Goal: Task Accomplishment & Management: Complete application form

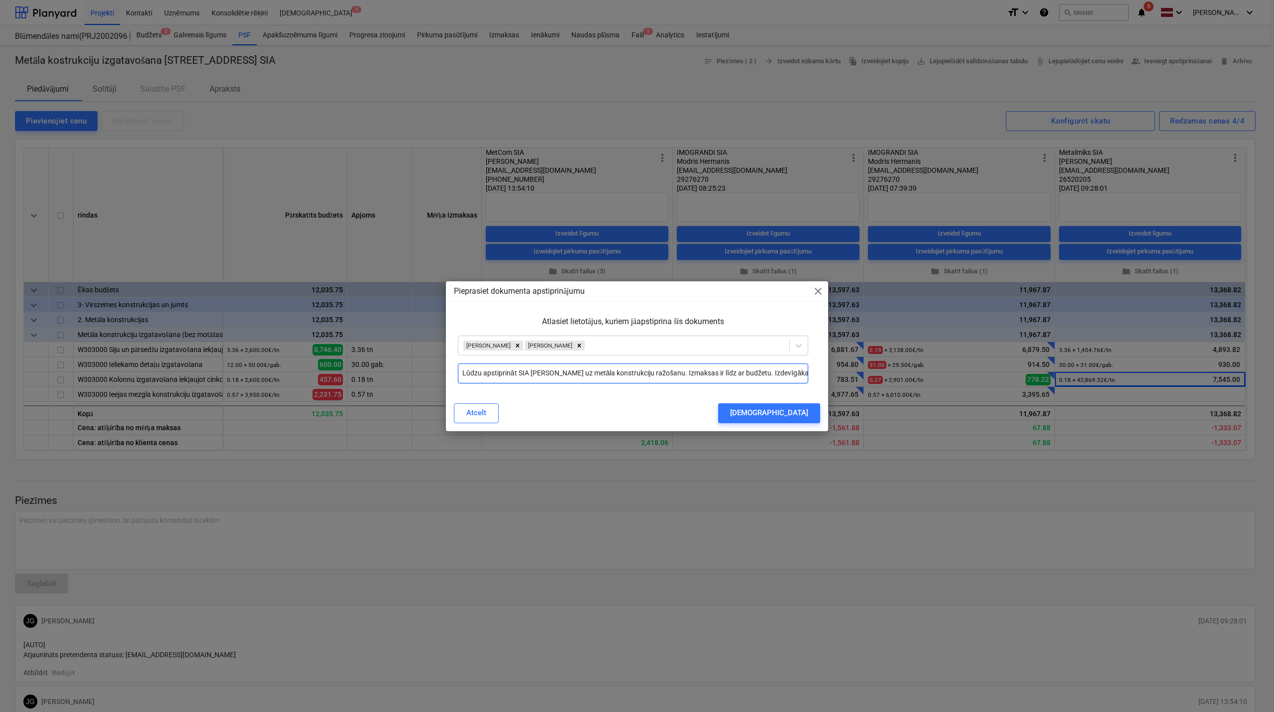
click at [788, 375] on input "Lūdzu apstiprināt SIA [PERSON_NAME] uz metāla konstrukciju ražošanu. Izmaksas i…" at bounding box center [633, 373] width 350 height 20
drag, startPoint x: 805, startPoint y: 374, endPoint x: 433, endPoint y: 387, distance: 372.6
click at [433, 387] on div "Pieprasiet dokumenta apstiprinājumu close Atlasiet lietotājus, kuriem jāapstipr…" at bounding box center [637, 356] width 1274 height 712
type input "Lūdzu apstiprināt SIA [PERSON_NAME] uz metāla konstrukciju ražošanu. Izmaksas i…"
click at [791, 411] on div "[DEMOGRAPHIC_DATA]" at bounding box center [769, 412] width 78 height 13
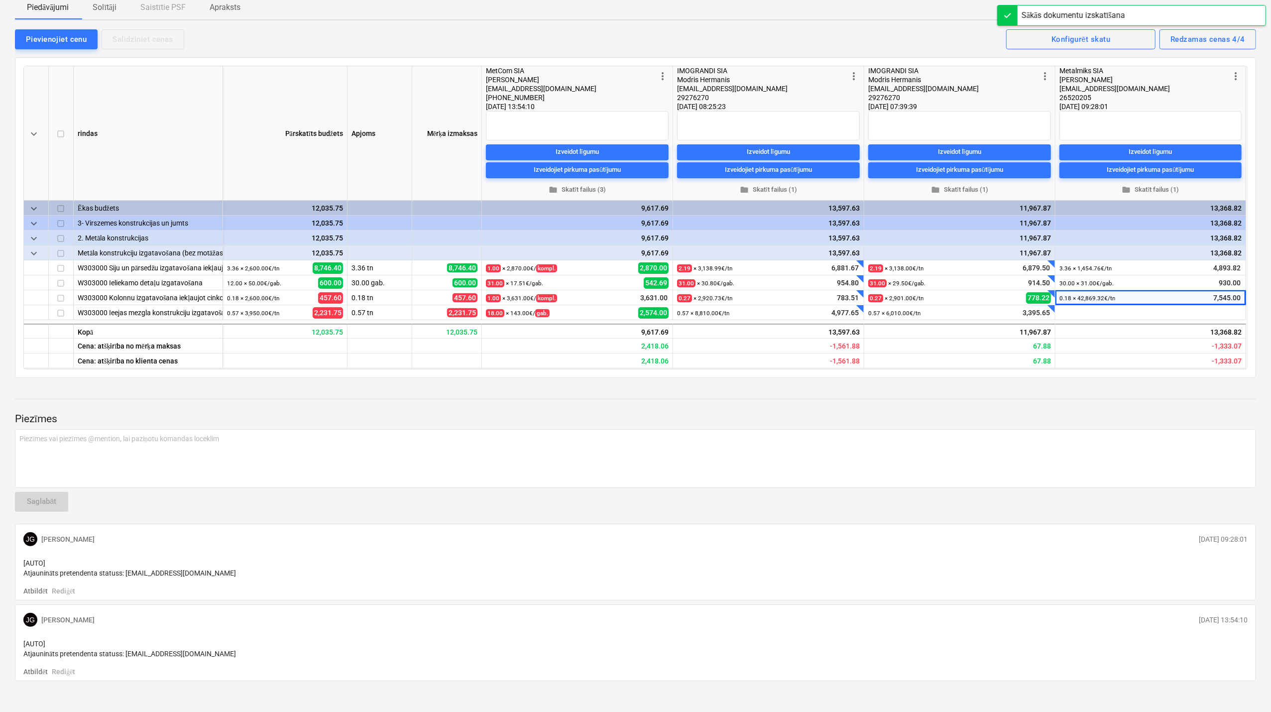
scroll to position [143, 0]
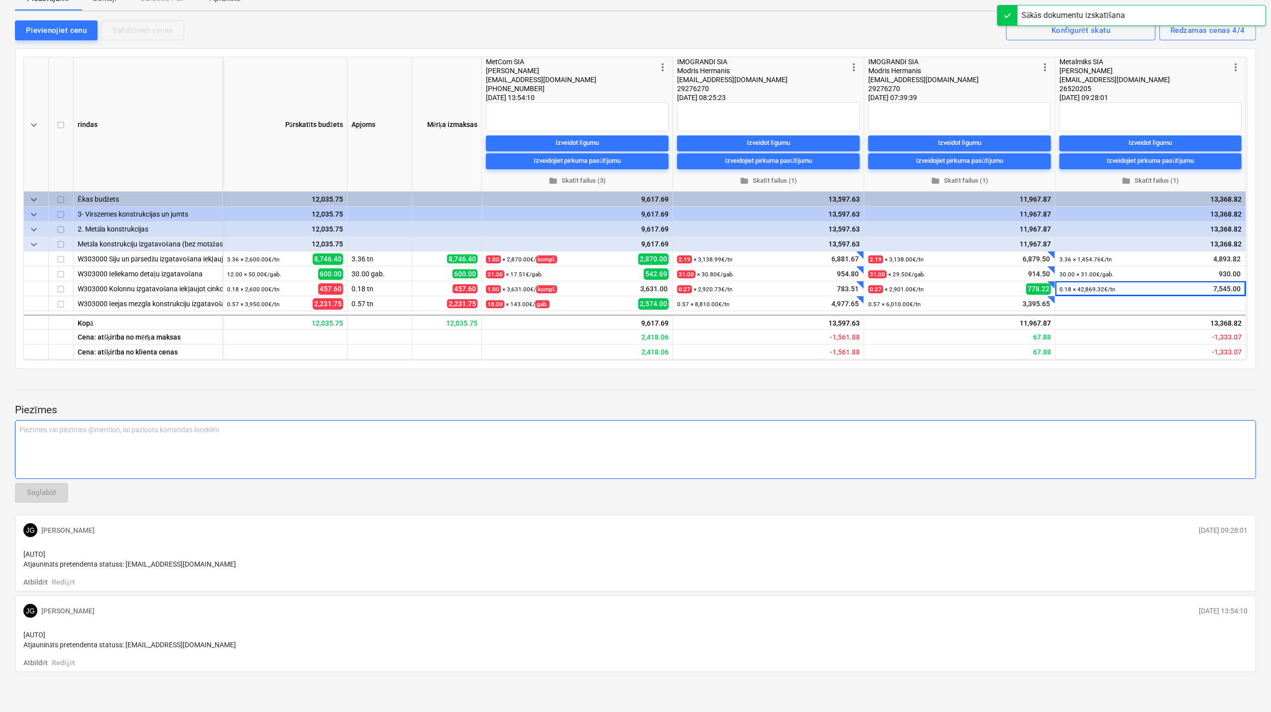
click at [109, 451] on div "Piezīmes vai piezīmes @mention, lai paziņotu komandas loceklim ﻿" at bounding box center [635, 449] width 1241 height 59
click at [84, 434] on p "﻿ @ [PERSON_NAME] ﻿ ﻿" at bounding box center [635, 430] width 1232 height 11
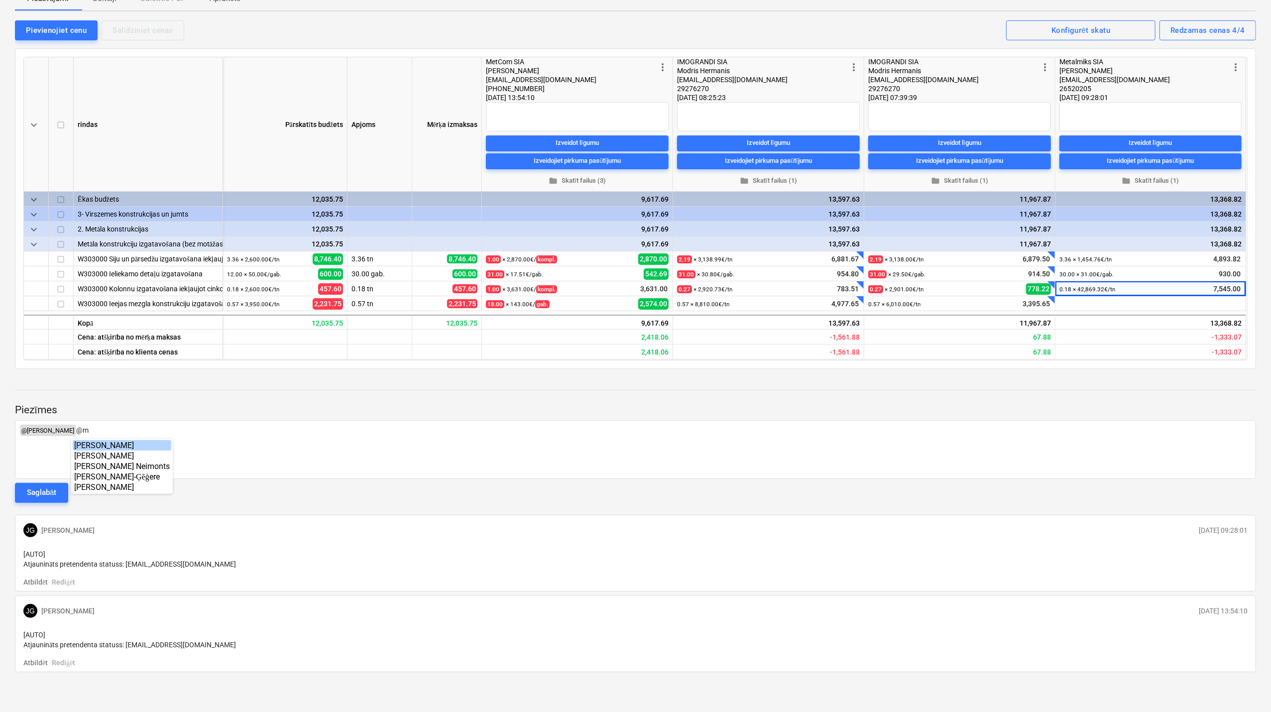
click at [113, 439] on div "[PERSON_NAME] [PERSON_NAME] [PERSON_NAME] [PERSON_NAME]-Ģēģere [PERSON_NAME]" at bounding box center [122, 466] width 102 height 55
click at [140, 432] on p "﻿ @ [PERSON_NAME] ﻿ ﻿ @ [PERSON_NAME] ﻿ ﻿" at bounding box center [635, 430] width 1232 height 11
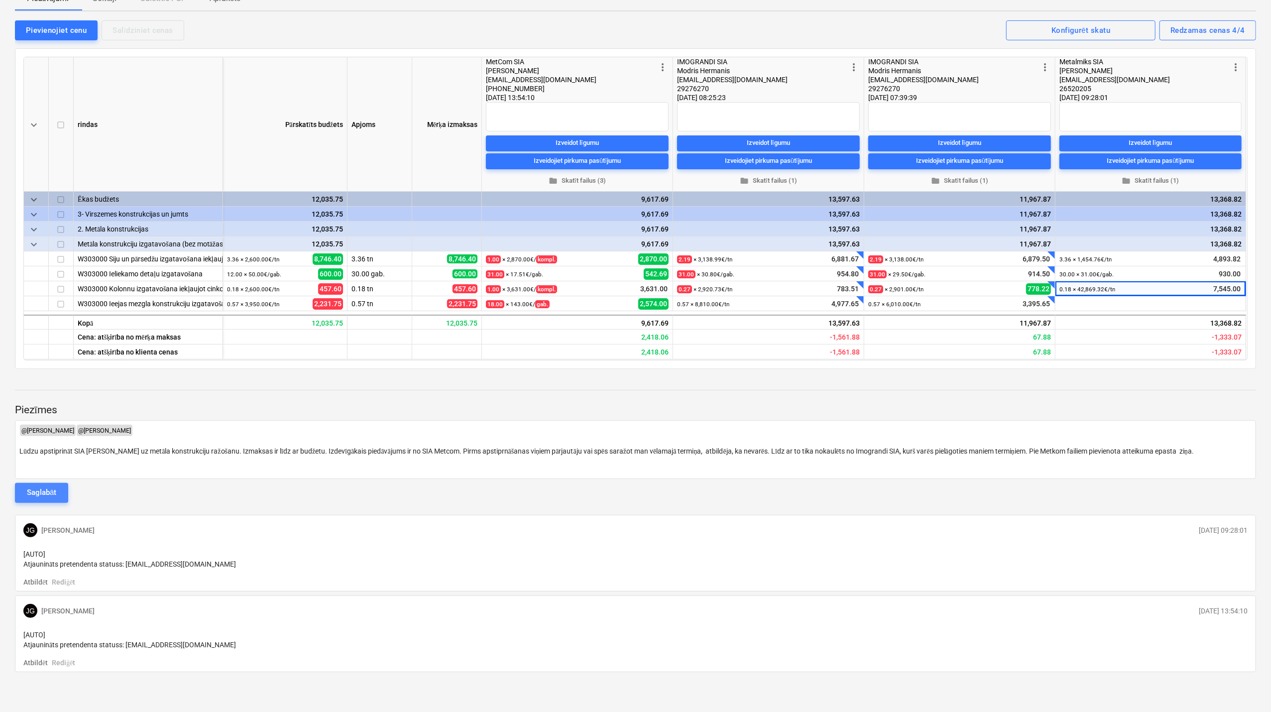
click at [55, 492] on div "Saglabāt" at bounding box center [41, 492] width 29 height 13
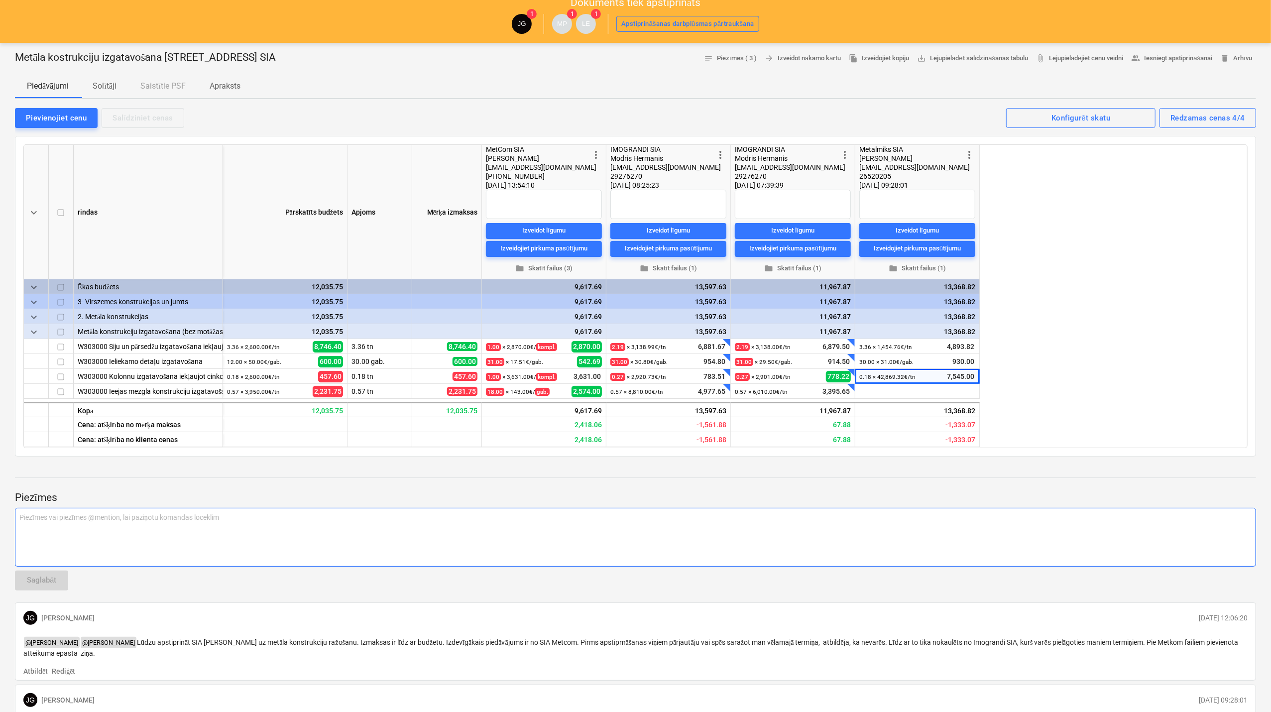
scroll to position [0, 0]
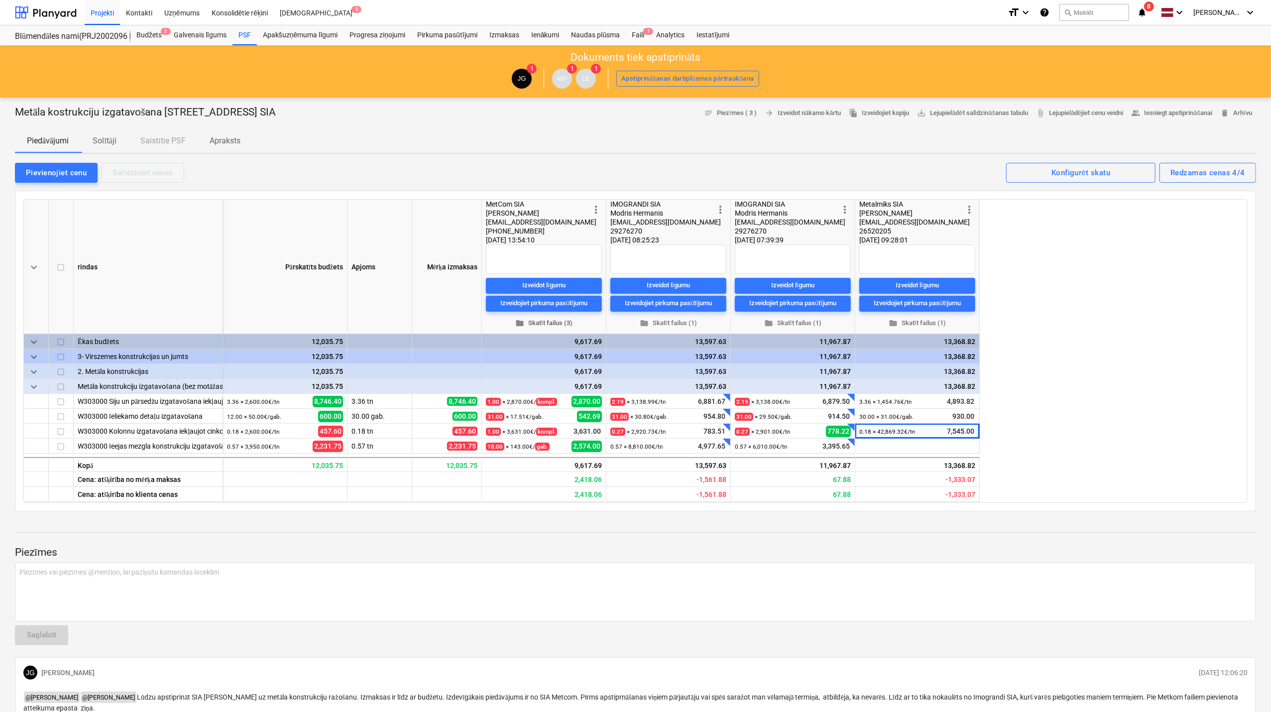
click at [546, 327] on span "folder Skatīt failus (3)" at bounding box center [544, 322] width 108 height 11
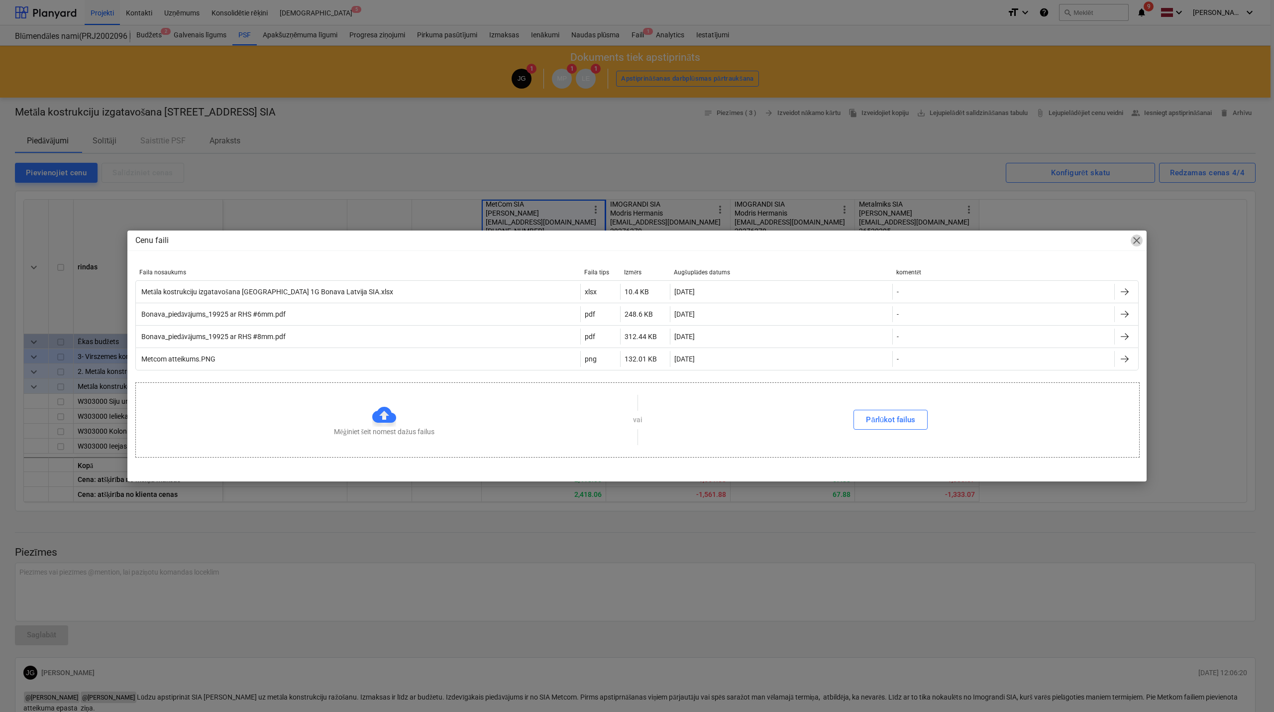
click at [1139, 237] on span "close" at bounding box center [1137, 240] width 12 height 12
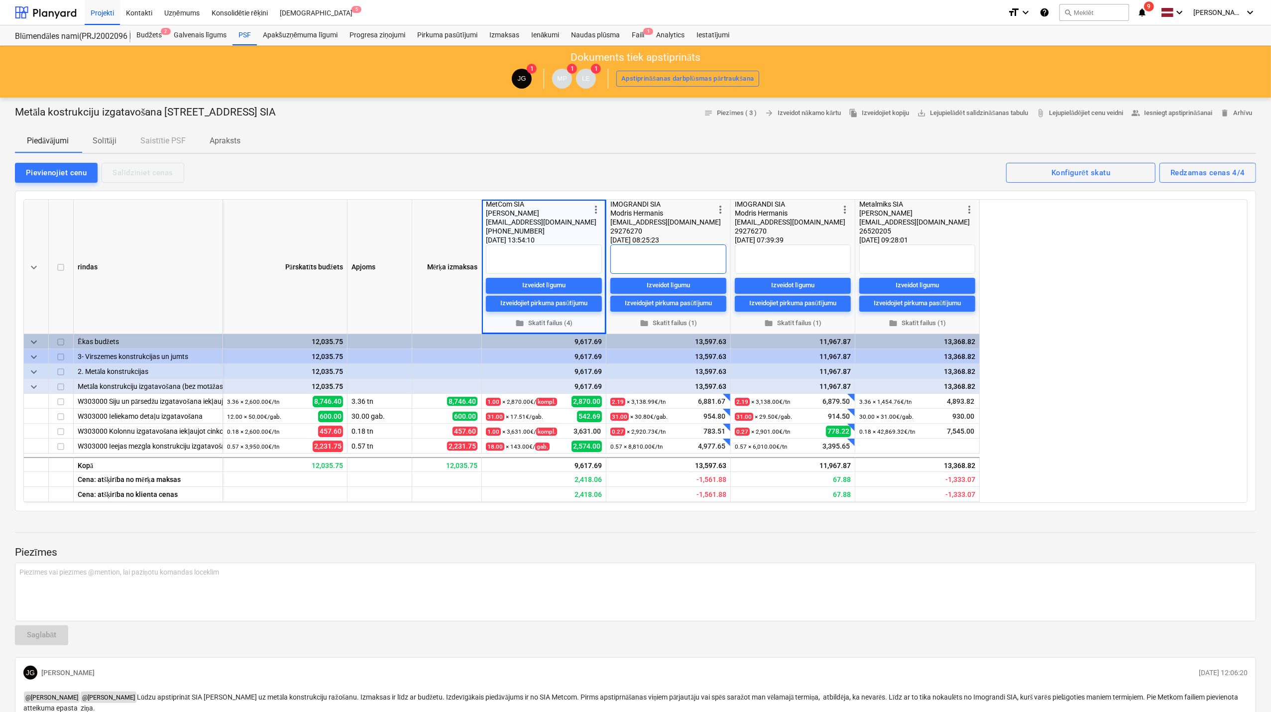
click at [653, 258] on textarea at bounding box center [668, 258] width 116 height 29
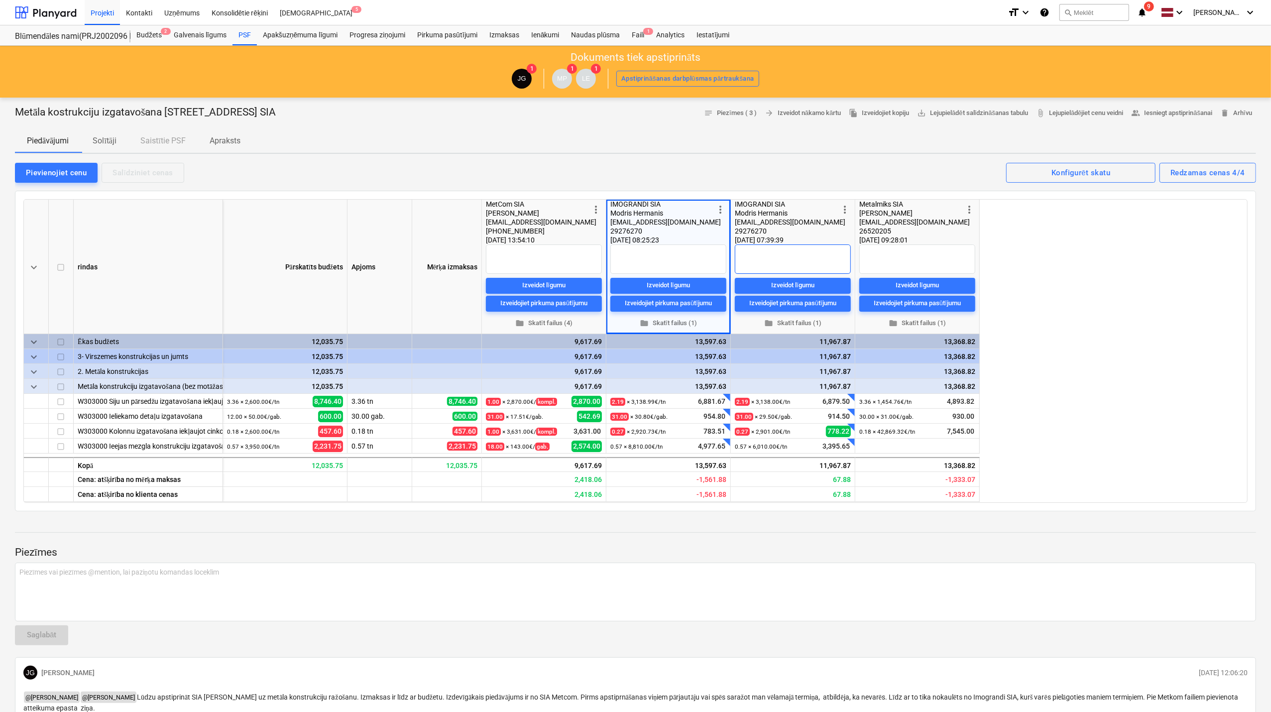
click at [748, 251] on textarea at bounding box center [793, 258] width 116 height 29
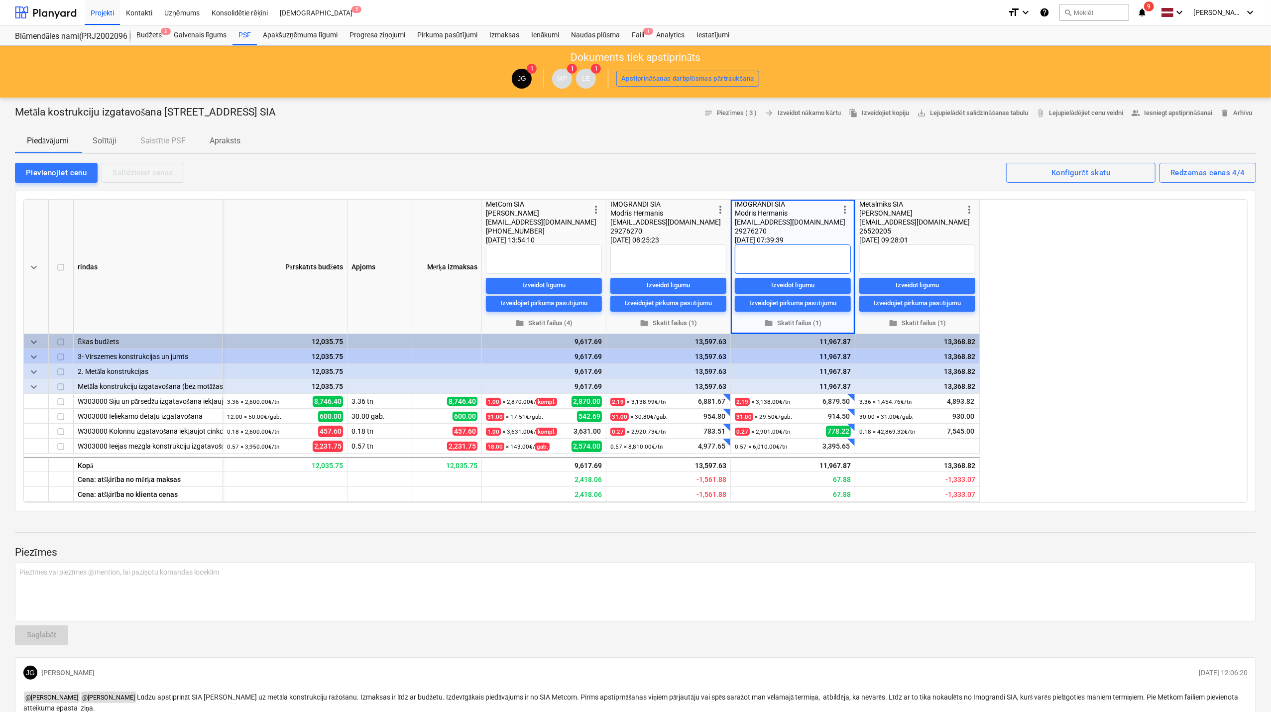
type textarea "A"
type textarea "x"
type textarea "Ap"
type textarea "x"
type textarea "Aps"
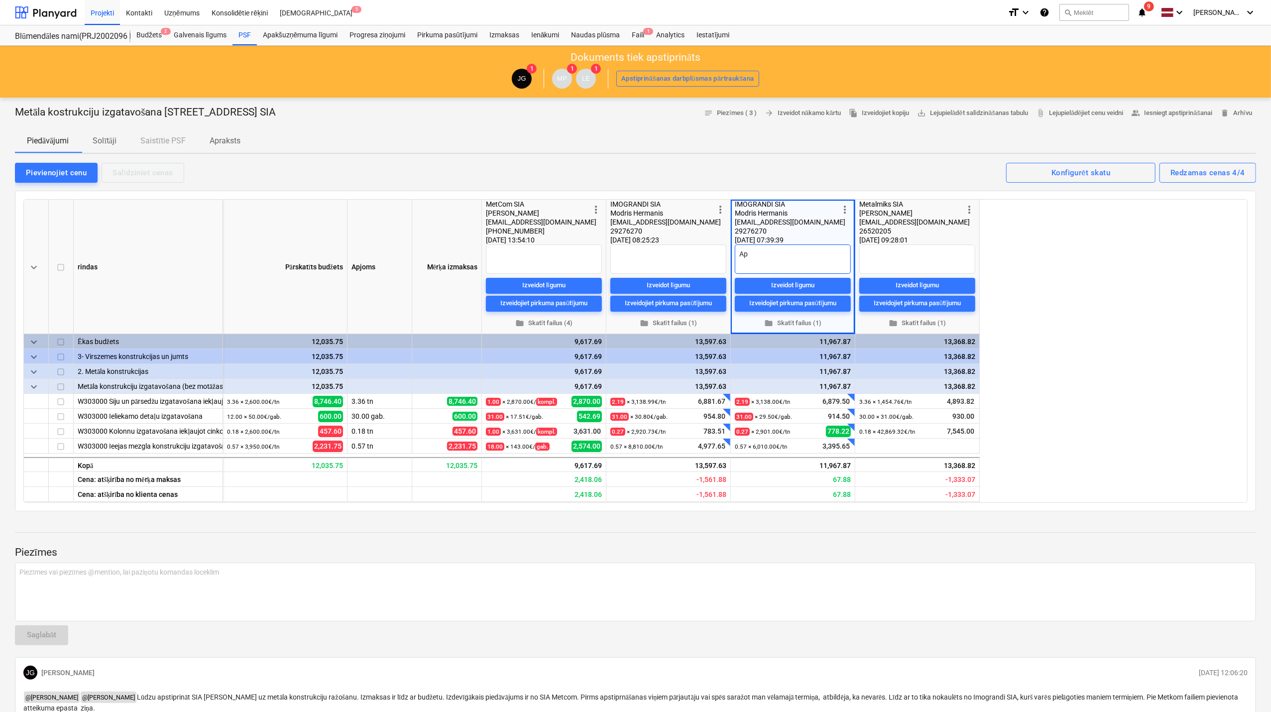
type textarea "x"
type textarea "[DEMOGRAPHIC_DATA]"
type textarea "x"
type textarea "[DEMOGRAPHIC_DATA]"
type textarea "x"
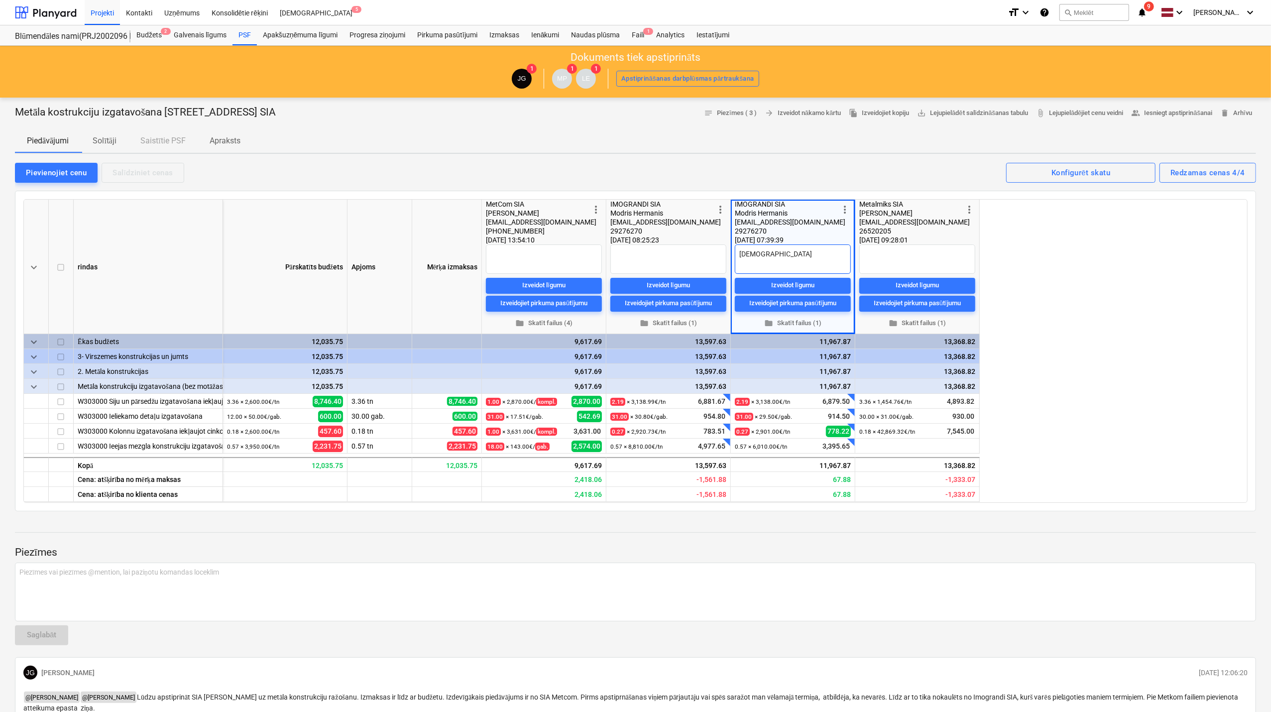
type textarea "Apstip"
type textarea "x"
type textarea "Apstipr"
type textarea "x"
type textarea "Apstipri"
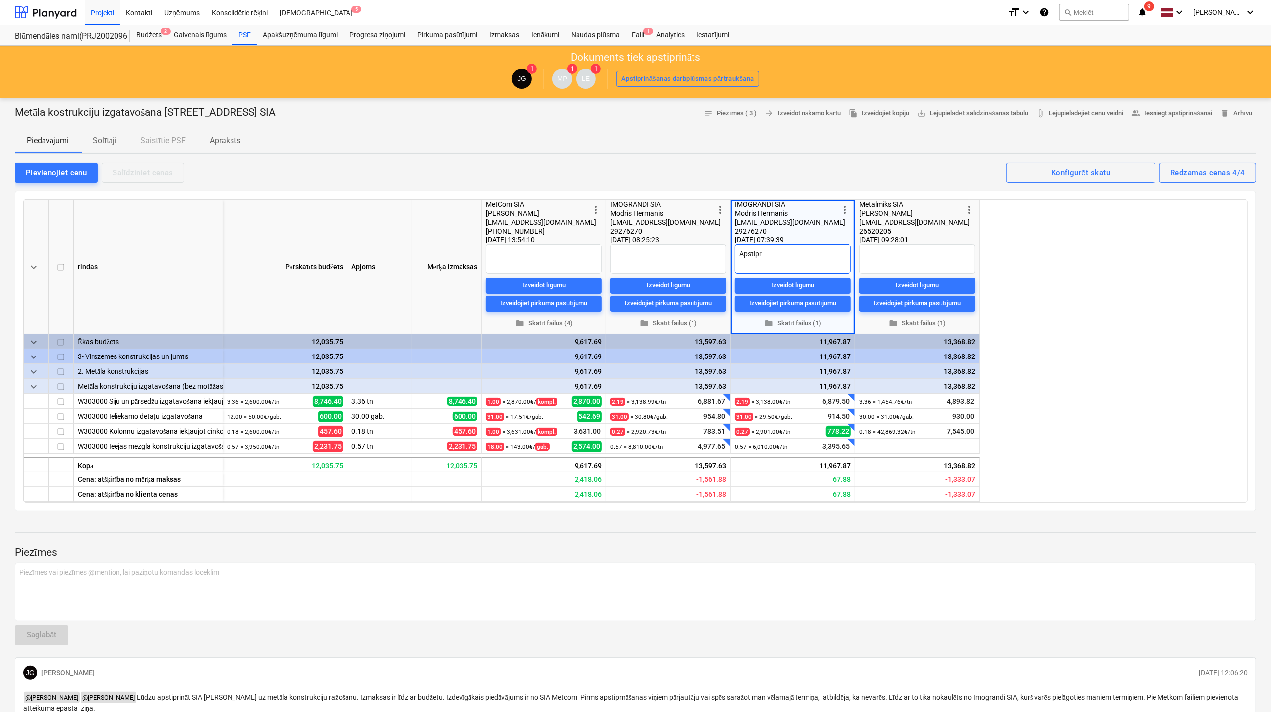
type textarea "x"
type textarea "Apstiprin"
type textarea "x"
type textarea "Apstiprinā"
type textarea "x"
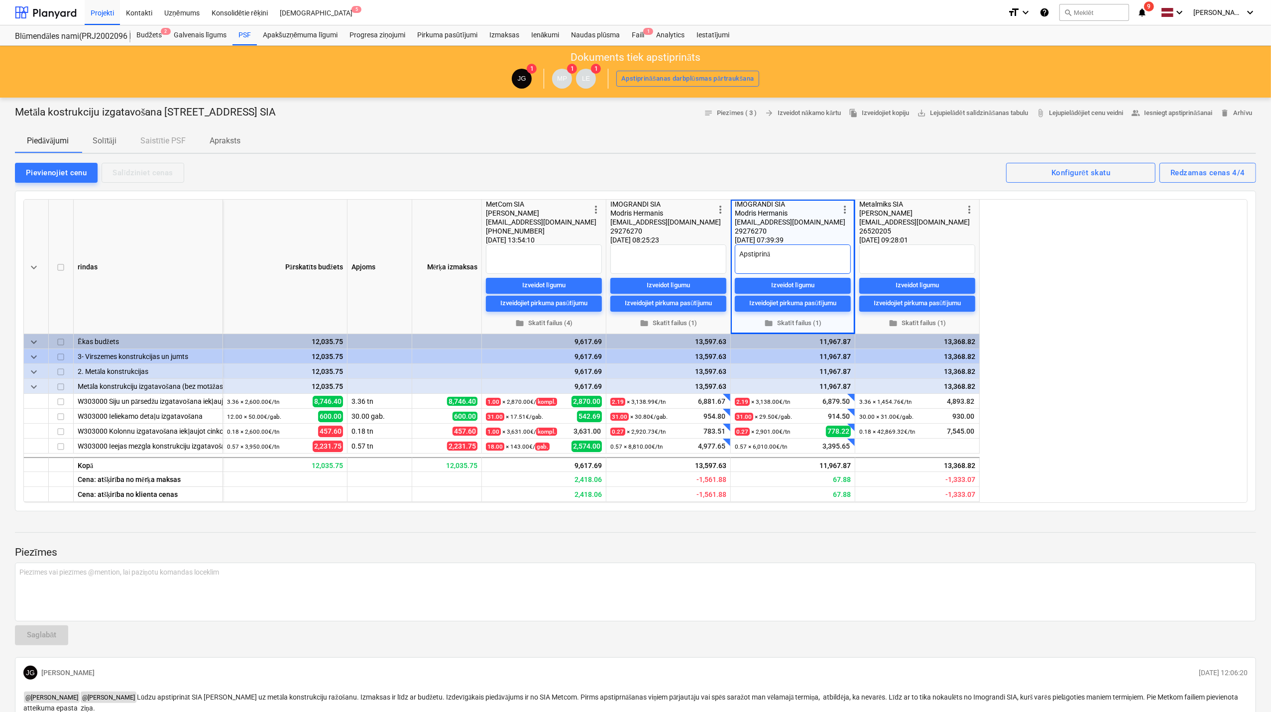
type textarea "Apstiprināt"
type textarea "x"
type textarea "Apstiprināt"
type textarea "x"
type textarea "Apstiprināt l"
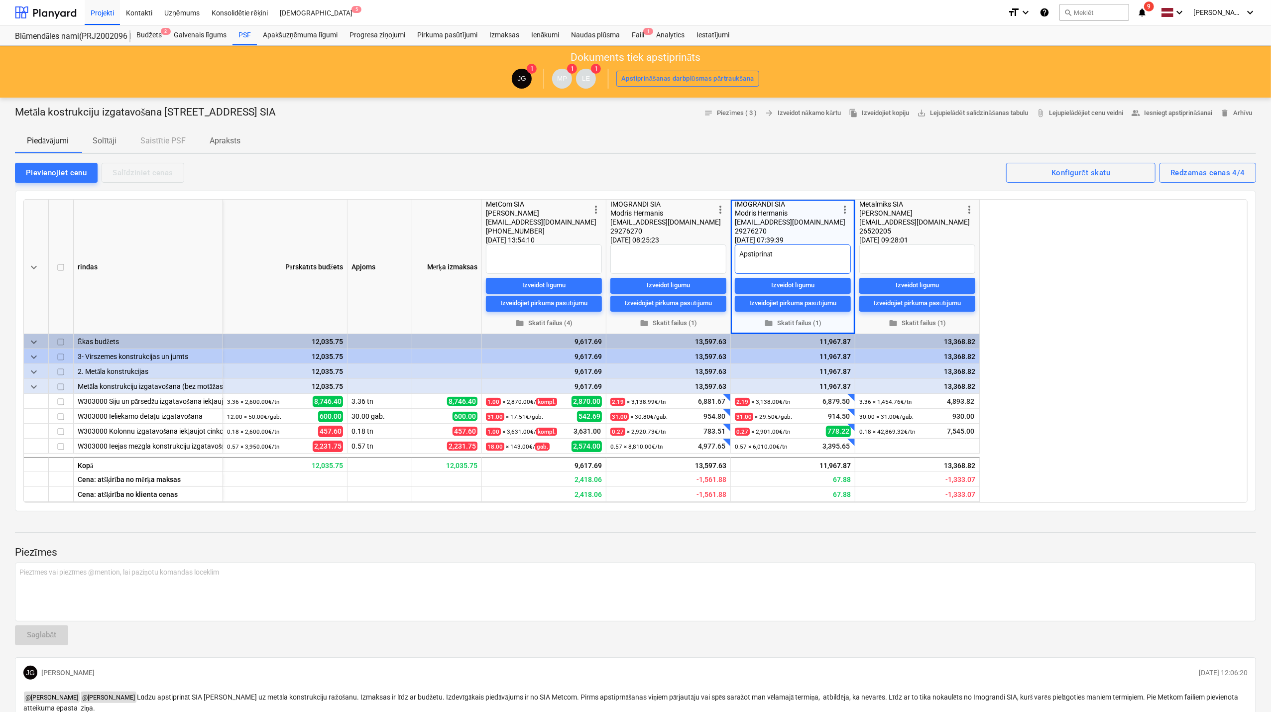
type textarea "x"
type textarea "[DEMOGRAPHIC_DATA] lī"
type textarea "x"
type textarea "[DEMOGRAPHIC_DATA] līg"
type textarea "x"
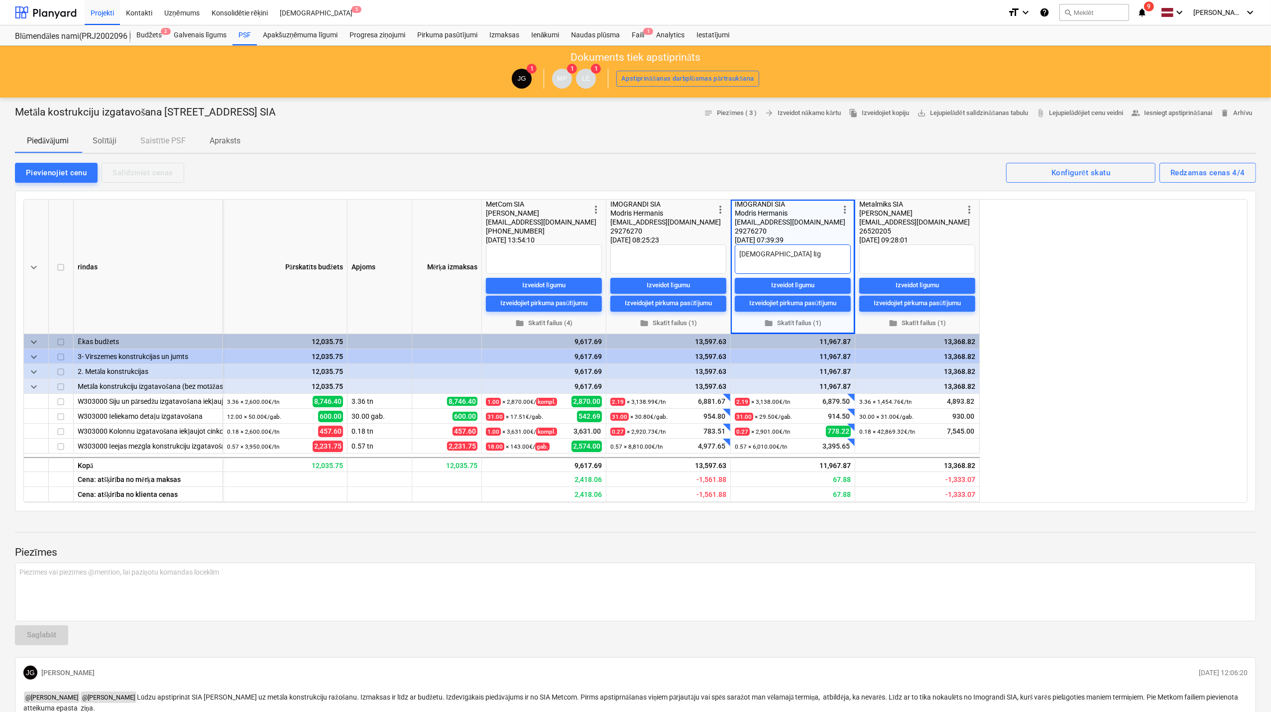
type textarea "Apstiprināt līgu"
type textarea "x"
type textarea "Apstiprināt līgum"
type textarea "x"
type textarea "Apstiprināt līguma"
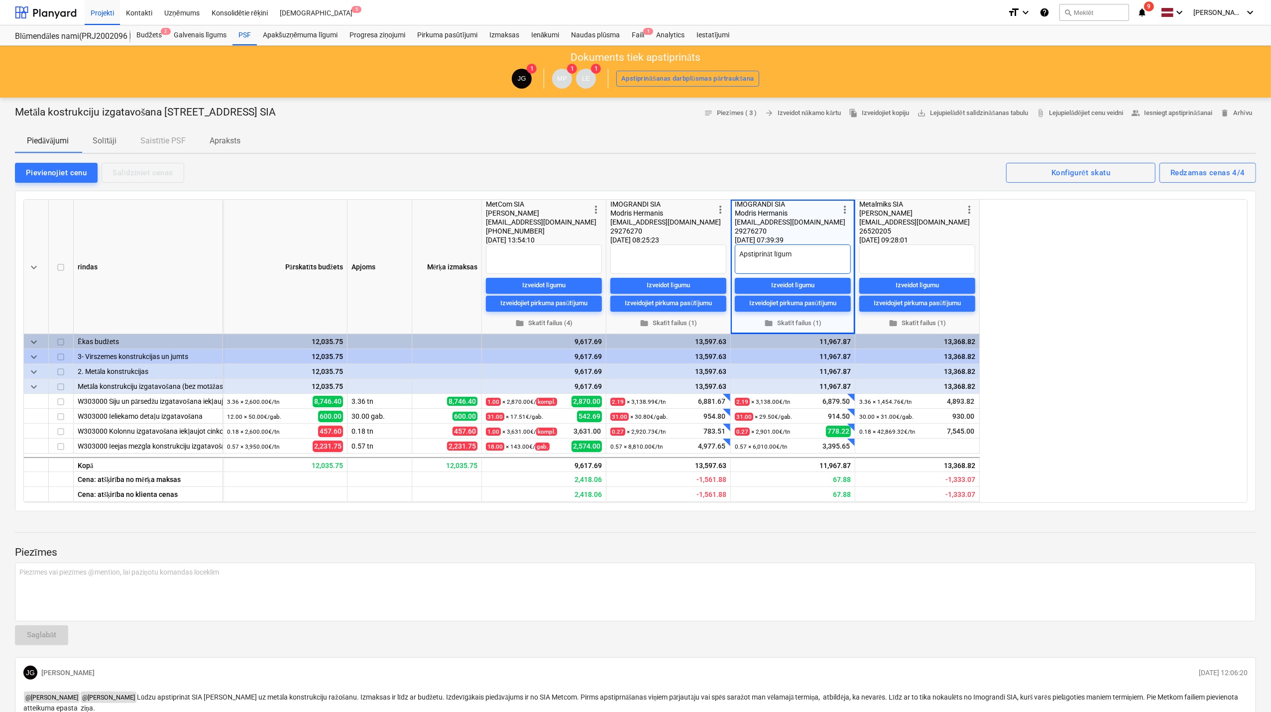
type textarea "x"
type textarea "Apstiprināt līguma"
type textarea "x"
type textarea "Apstiprināt līguma s"
type textarea "x"
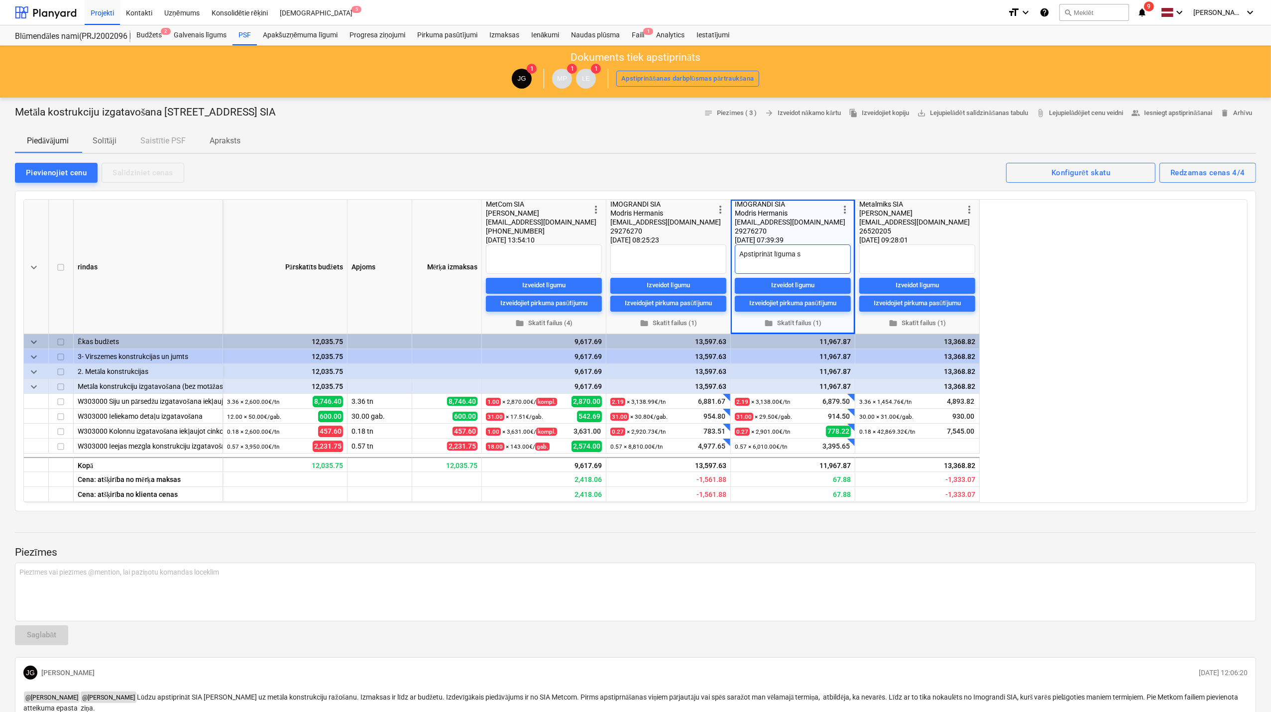
type textarea "[DEMOGRAPHIC_DATA] līguma sl"
type textarea "x"
type textarea "[DEMOGRAPHIC_DATA] līguma slē"
type textarea "x"
type textarea "Apstiprināt līguma slēg"
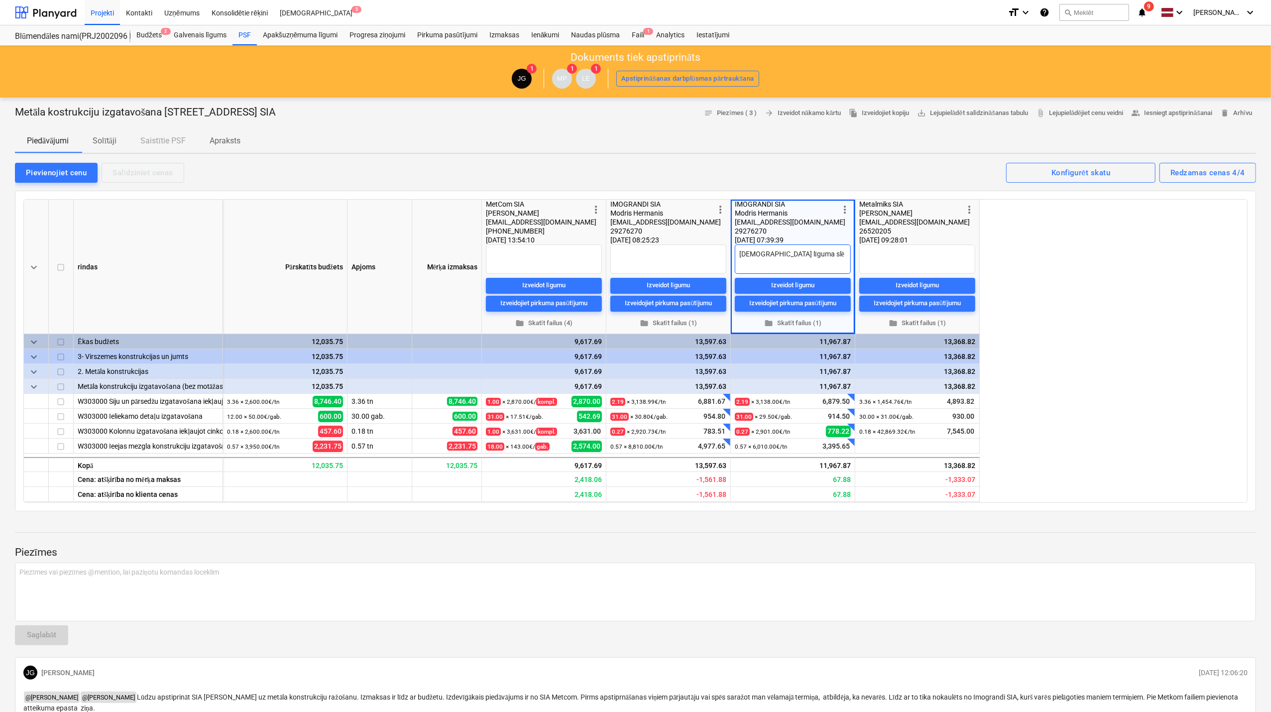
type textarea "x"
type textarea "Apstiprināt līguma slēgš"
type textarea "x"
type textarea "Apstiprināt līguma slēgša"
type textarea "x"
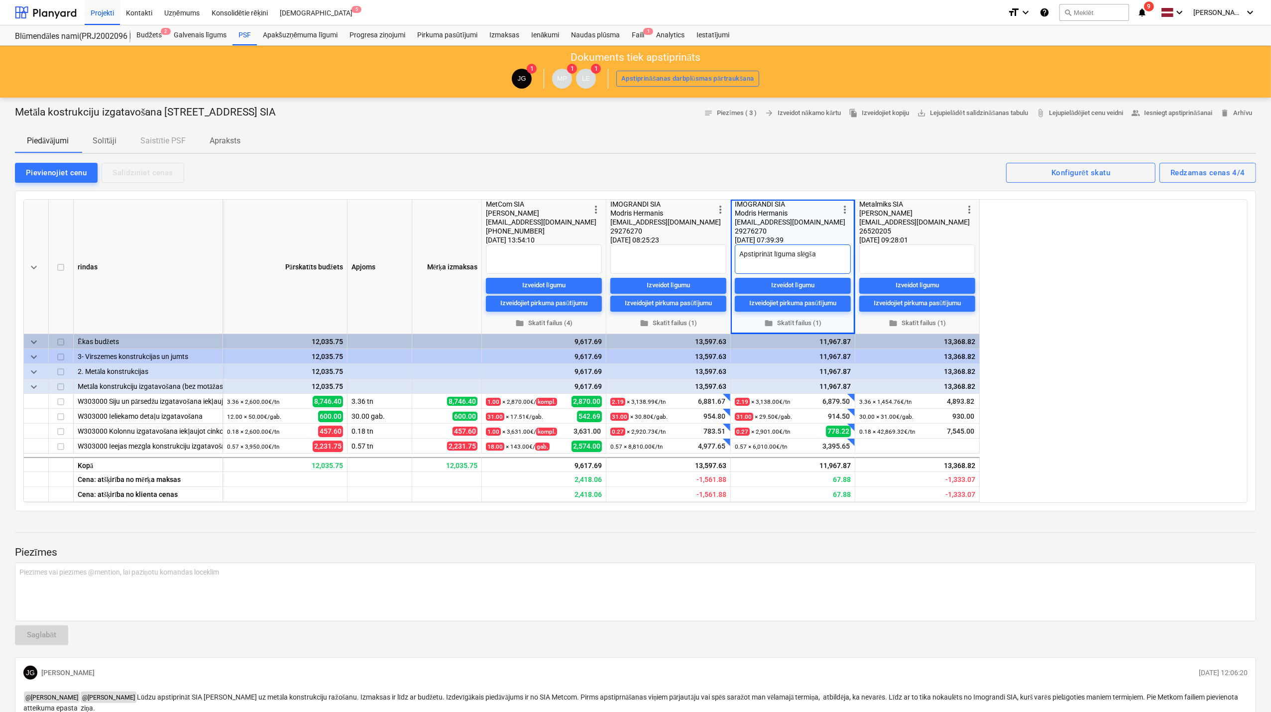
type textarea "Apstiprināt līguma slēgšan"
type textarea "x"
type textarea "Apstiprināt līguma slēgšana"
type textarea "x"
type textarea "Apstiprināt līguma slēgšanai"
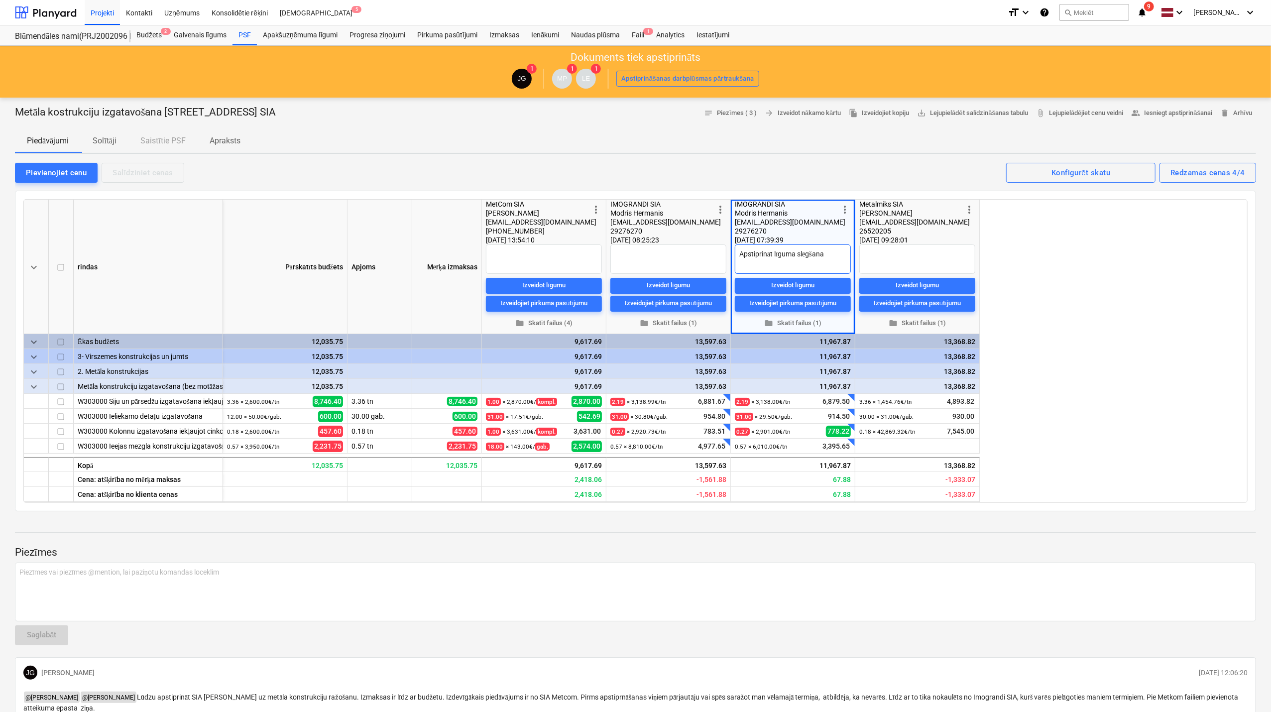
type textarea "x"
type textarea "Apstiprināt līguma slēgšanai"
type textarea "x"
click at [801, 145] on div "Piedāvājumi Solītāji Saistītie PSF Apraksts" at bounding box center [635, 141] width 1241 height 24
